Goal: Find specific page/section: Find specific page/section

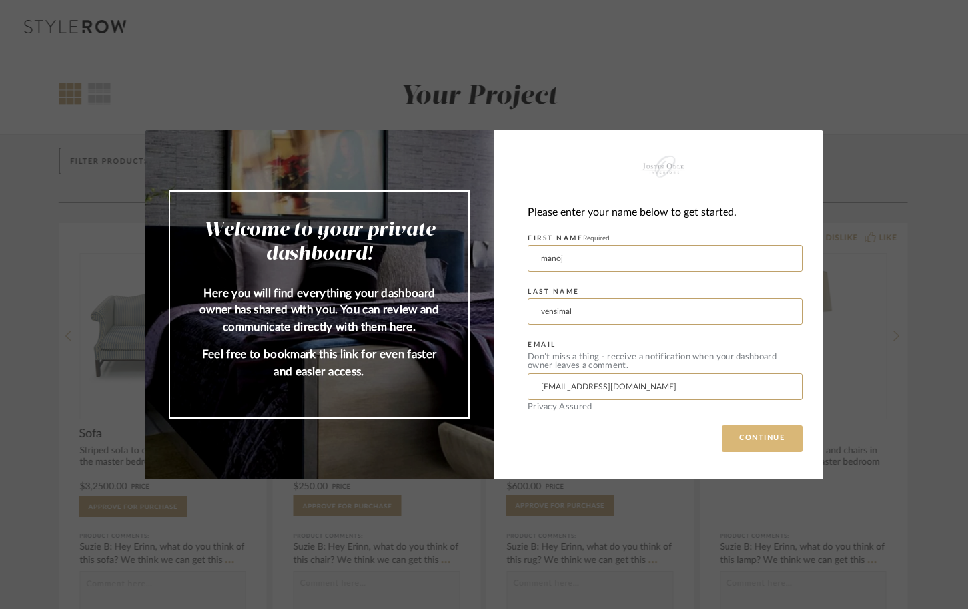
click at [733, 433] on button "CONTINUE" at bounding box center [761, 439] width 81 height 27
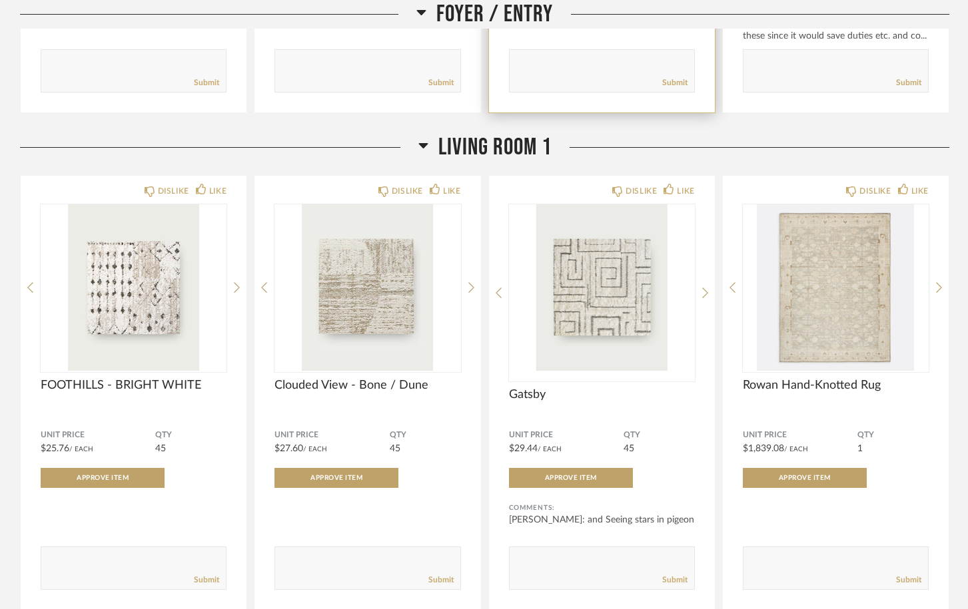
scroll to position [589, 0]
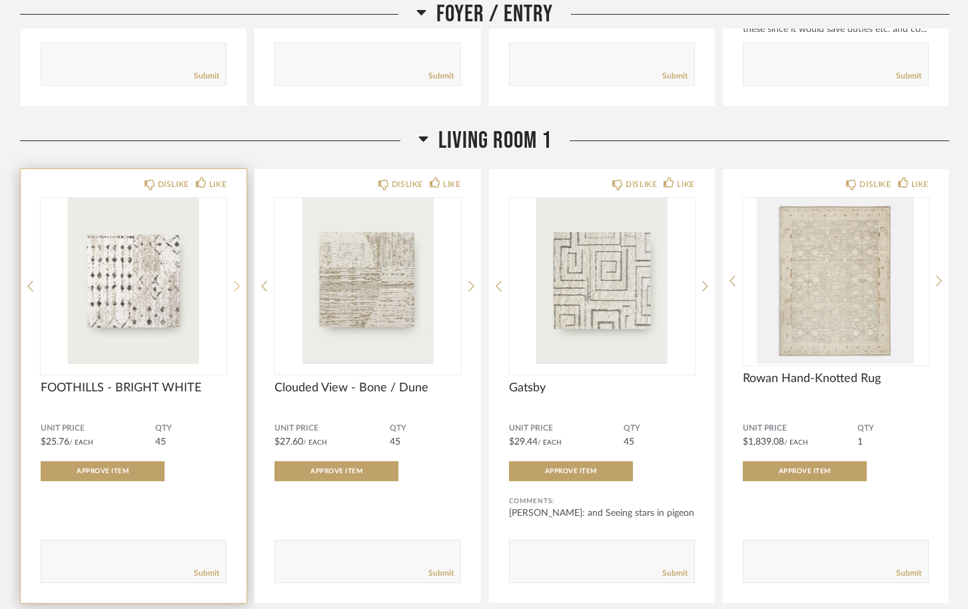
click at [237, 286] on icon at bounding box center [237, 286] width 6 height 12
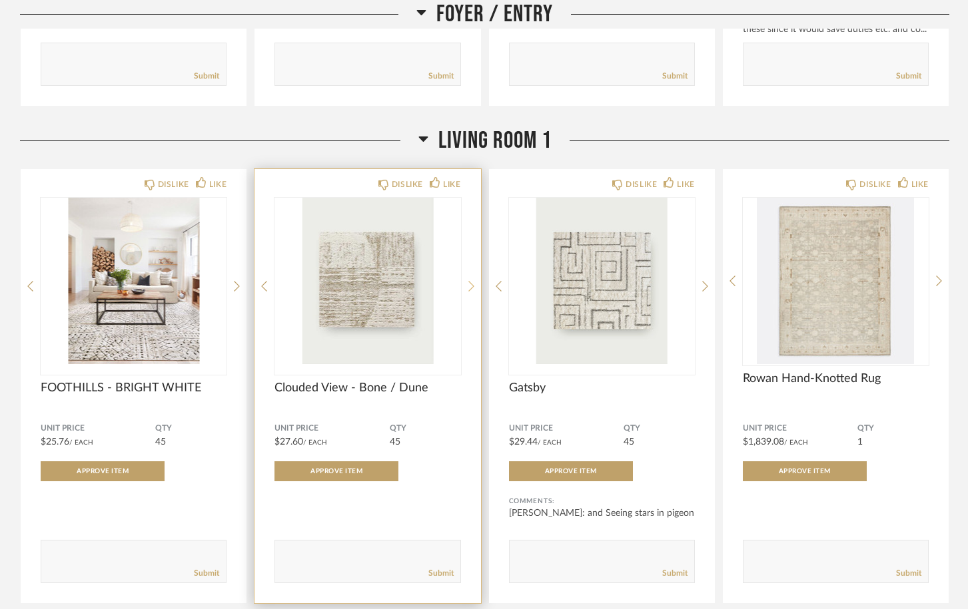
click at [472, 289] on icon at bounding box center [471, 286] width 6 height 11
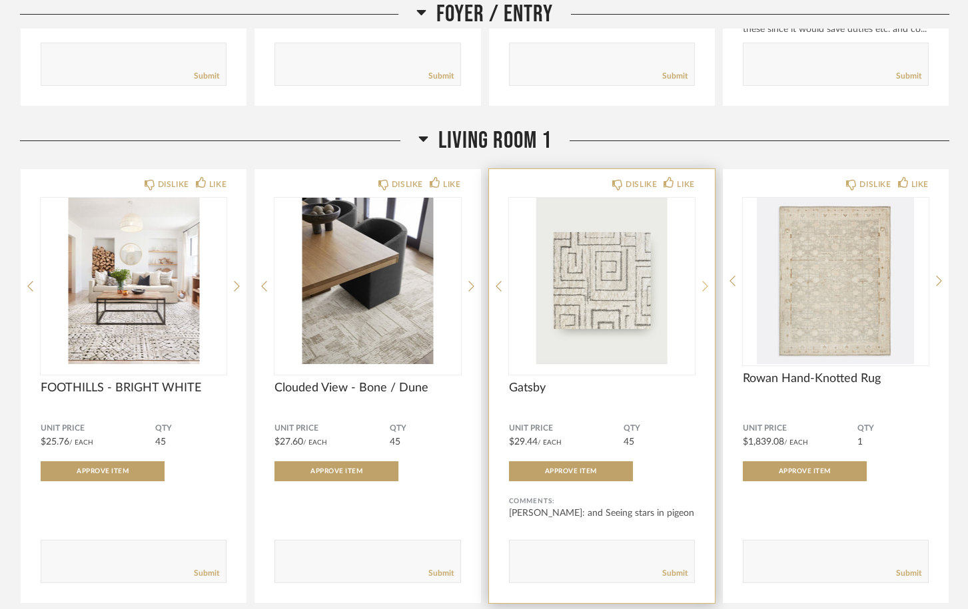
click at [707, 287] on icon at bounding box center [705, 286] width 6 height 12
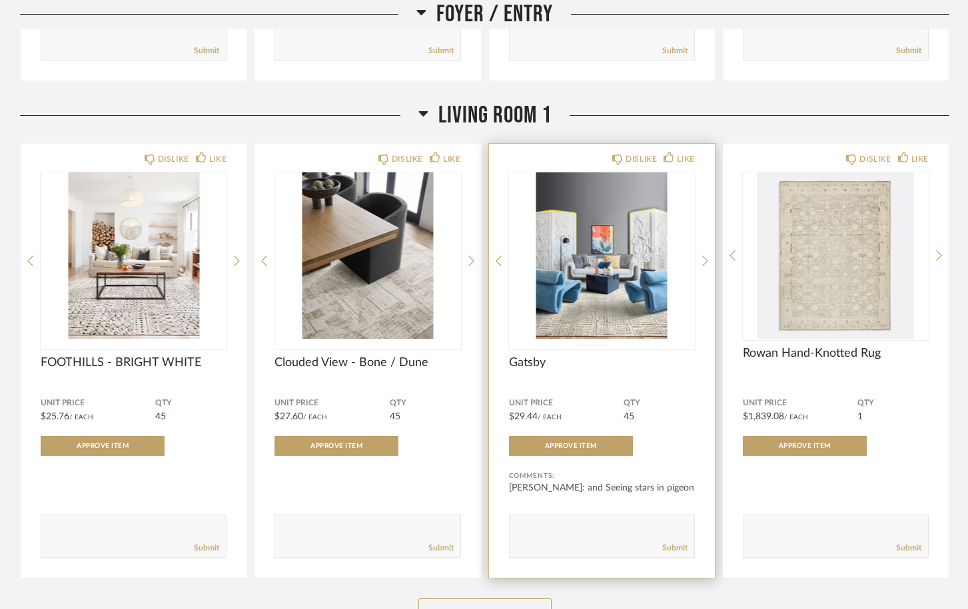
scroll to position [0, 0]
